Goal: Transaction & Acquisition: Book appointment/travel/reservation

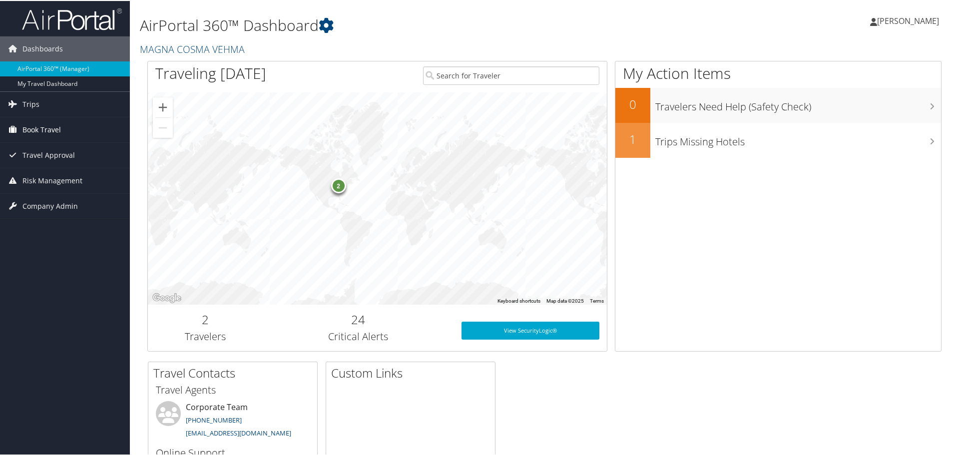
click at [55, 129] on span "Book Travel" at bounding box center [41, 128] width 38 height 25
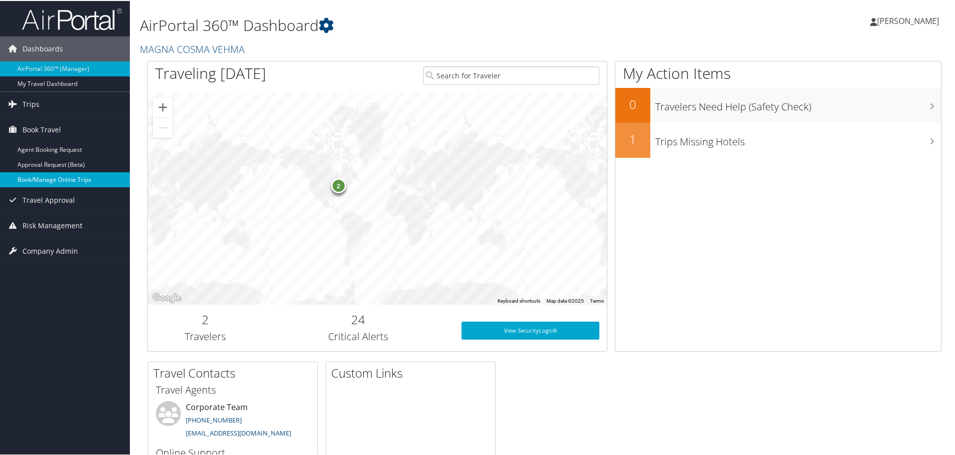
click at [66, 175] on link "Book/Manage Online Trips" at bounding box center [65, 178] width 130 height 15
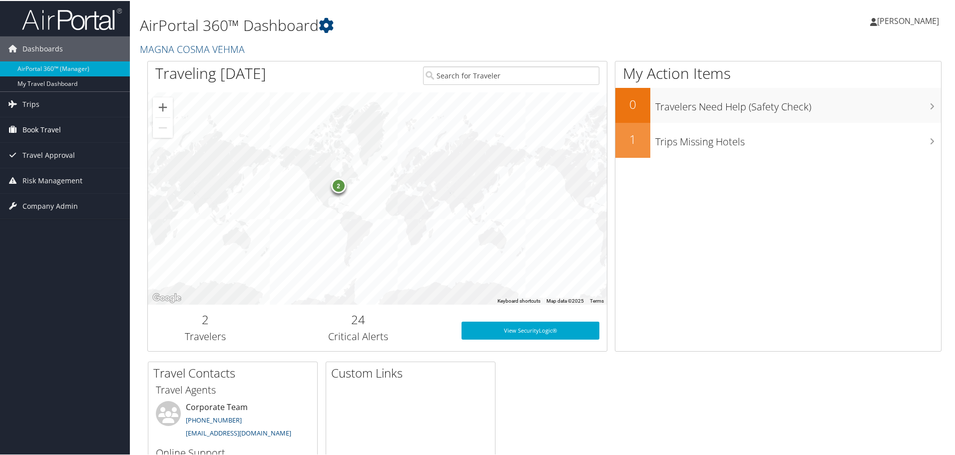
click at [43, 125] on span "Book Travel" at bounding box center [41, 128] width 38 height 25
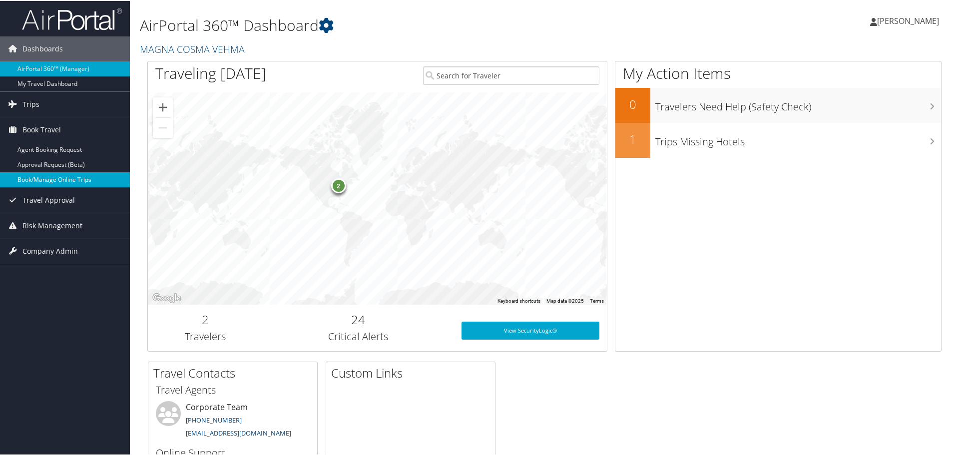
click at [72, 177] on link "Book/Manage Online Trips" at bounding box center [65, 178] width 130 height 15
click at [917, 13] on link "[PERSON_NAME]" at bounding box center [909, 20] width 79 height 30
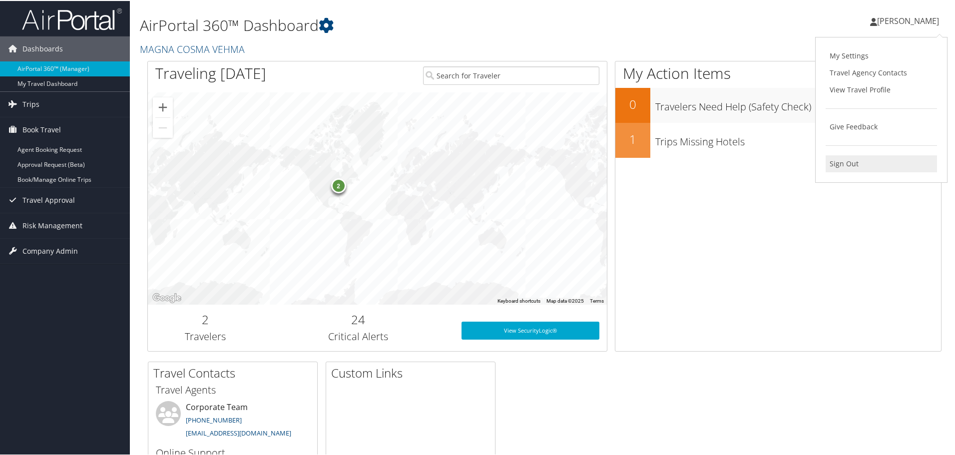
click at [845, 164] on link "Sign Out" at bounding box center [881, 162] width 111 height 17
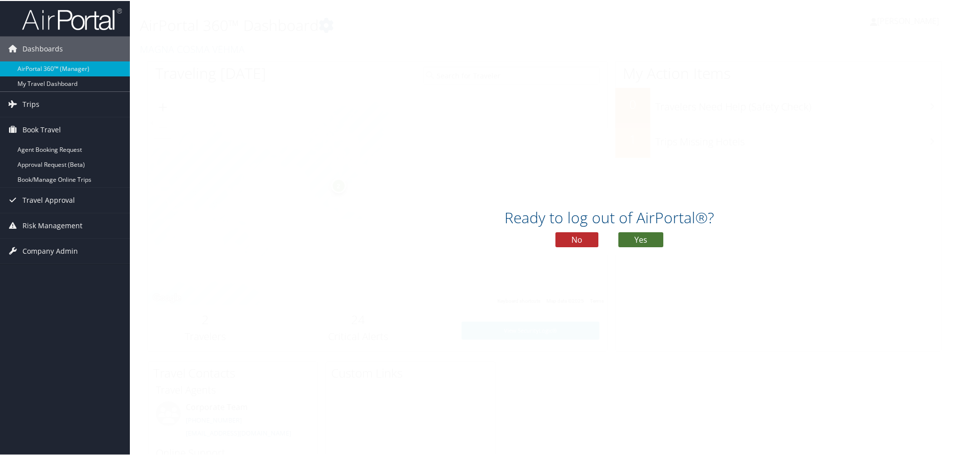
click at [630, 244] on button "Yes" at bounding box center [640, 238] width 45 height 15
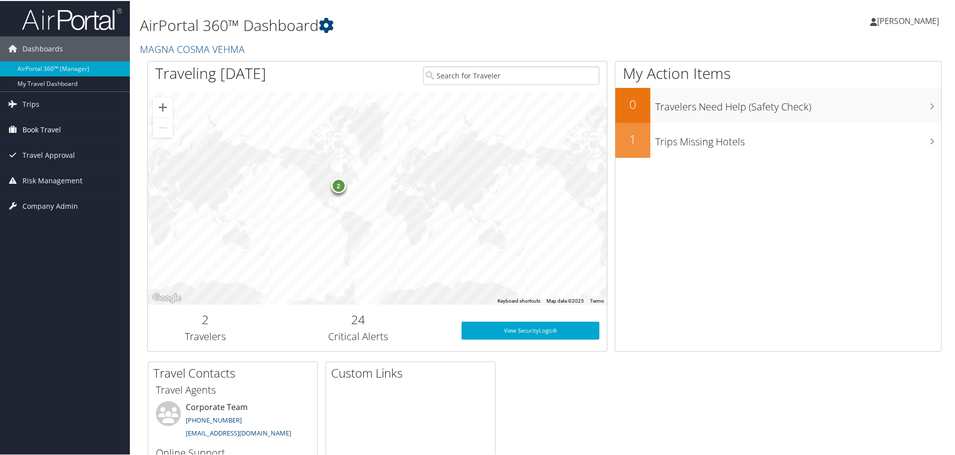
click at [55, 128] on span "Book Travel" at bounding box center [41, 128] width 38 height 25
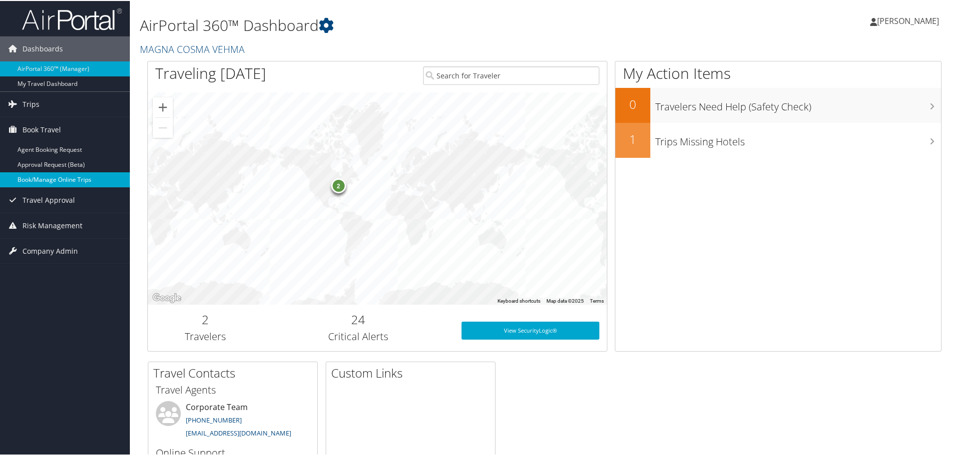
click at [82, 172] on link "Book/Manage Online Trips" at bounding box center [65, 178] width 130 height 15
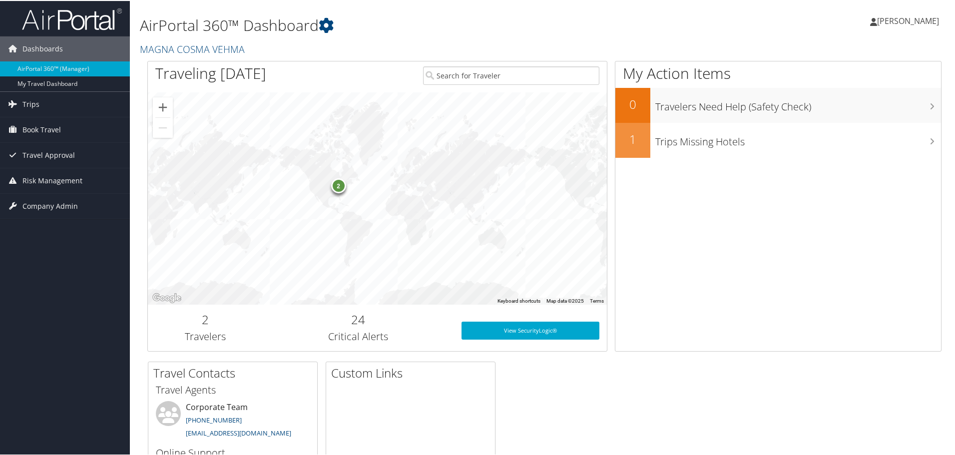
click at [904, 17] on span "[PERSON_NAME]" at bounding box center [908, 19] width 62 height 11
click at [836, 162] on link "Sign Out" at bounding box center [881, 162] width 111 height 17
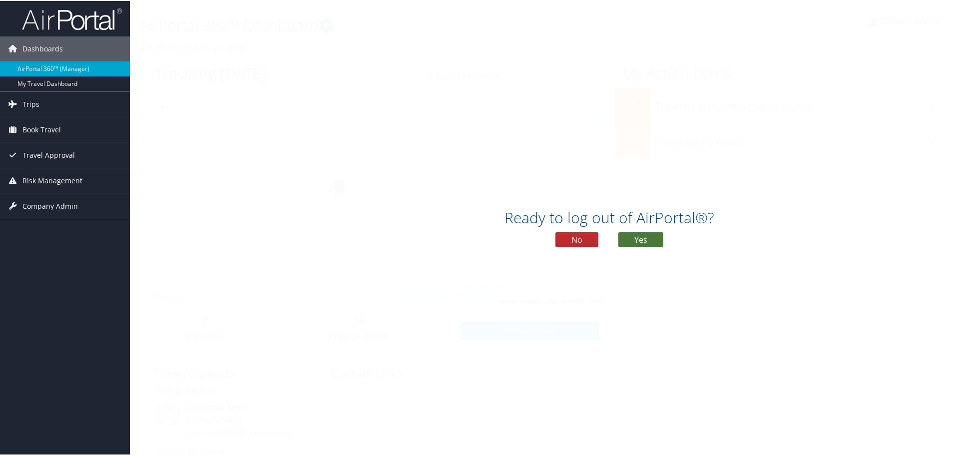
click at [642, 235] on button "Yes" at bounding box center [640, 238] width 45 height 15
